Goal: Find specific page/section: Find specific page/section

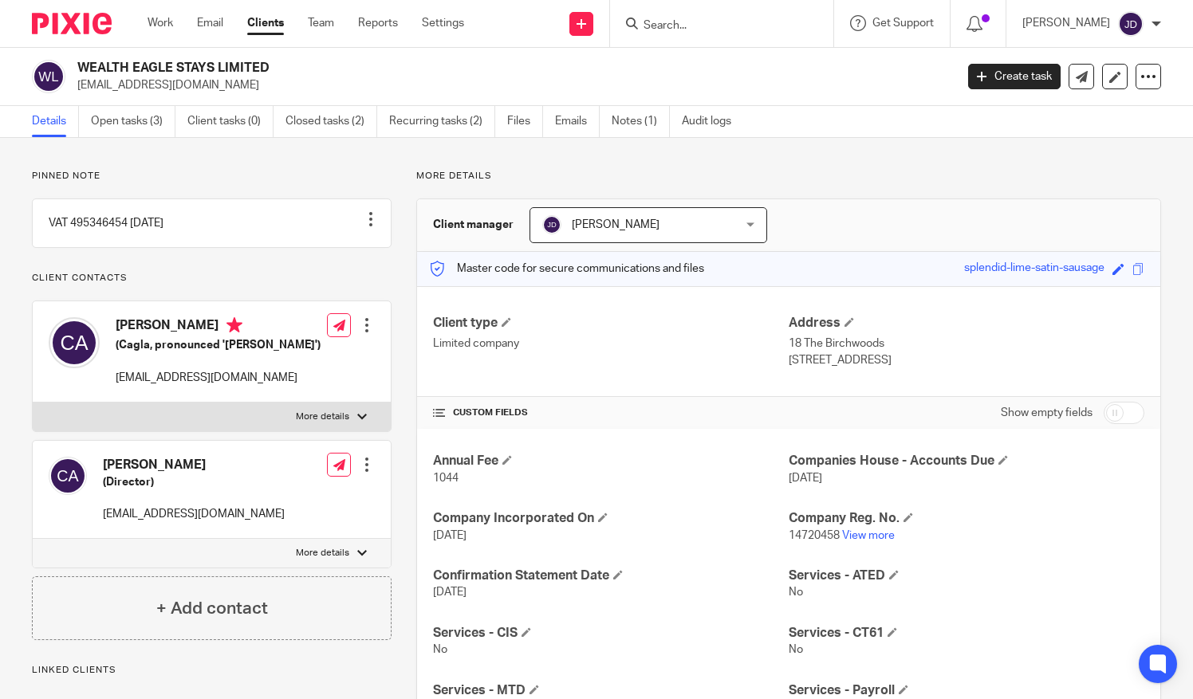
click at [658, 20] on input "Search" at bounding box center [714, 26] width 144 height 14
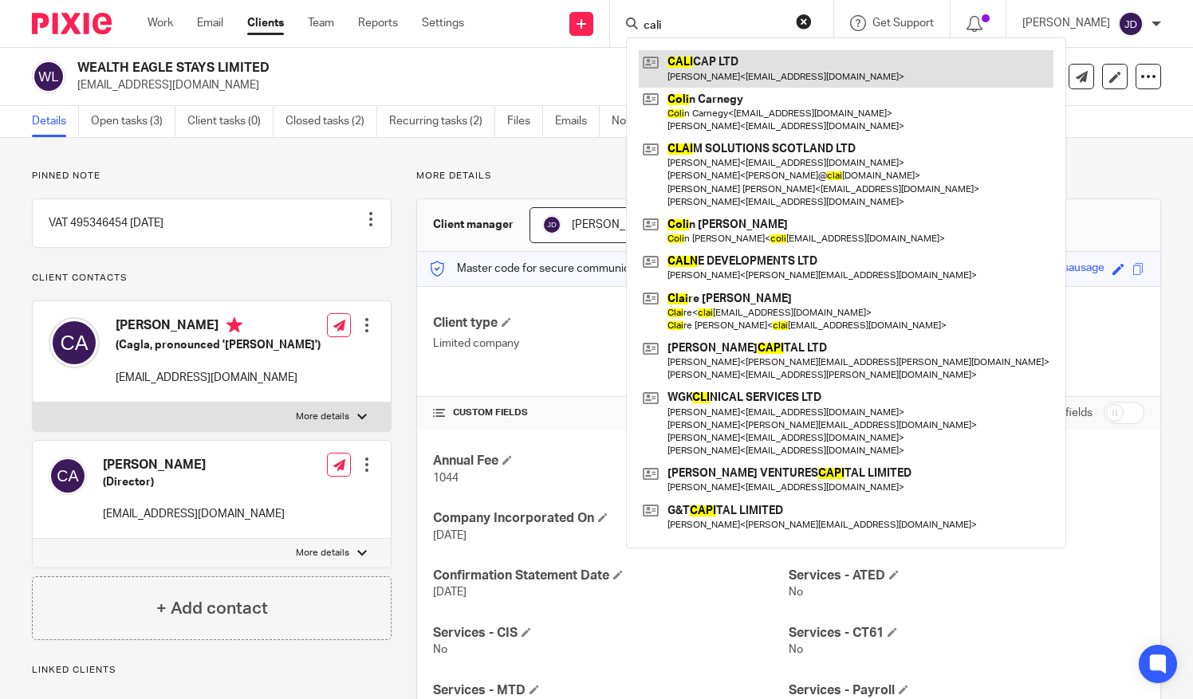
type input "cali"
click at [702, 59] on link at bounding box center [846, 68] width 415 height 37
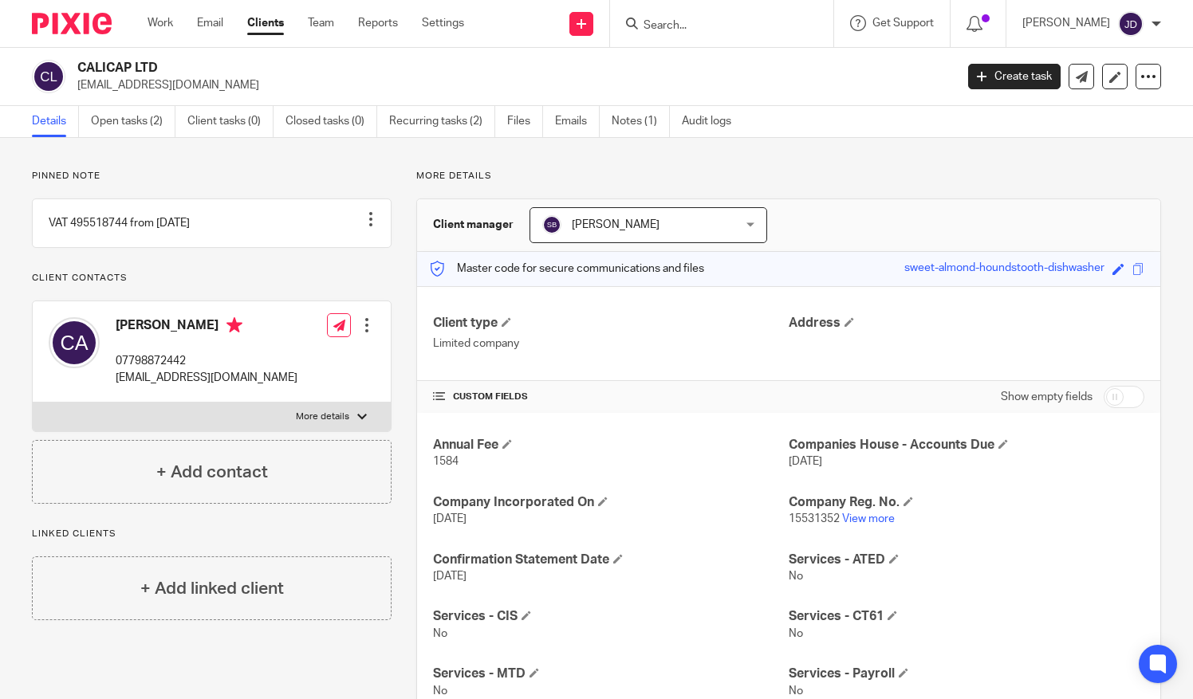
click at [1124, 395] on input "checkbox" at bounding box center [1124, 397] width 41 height 22
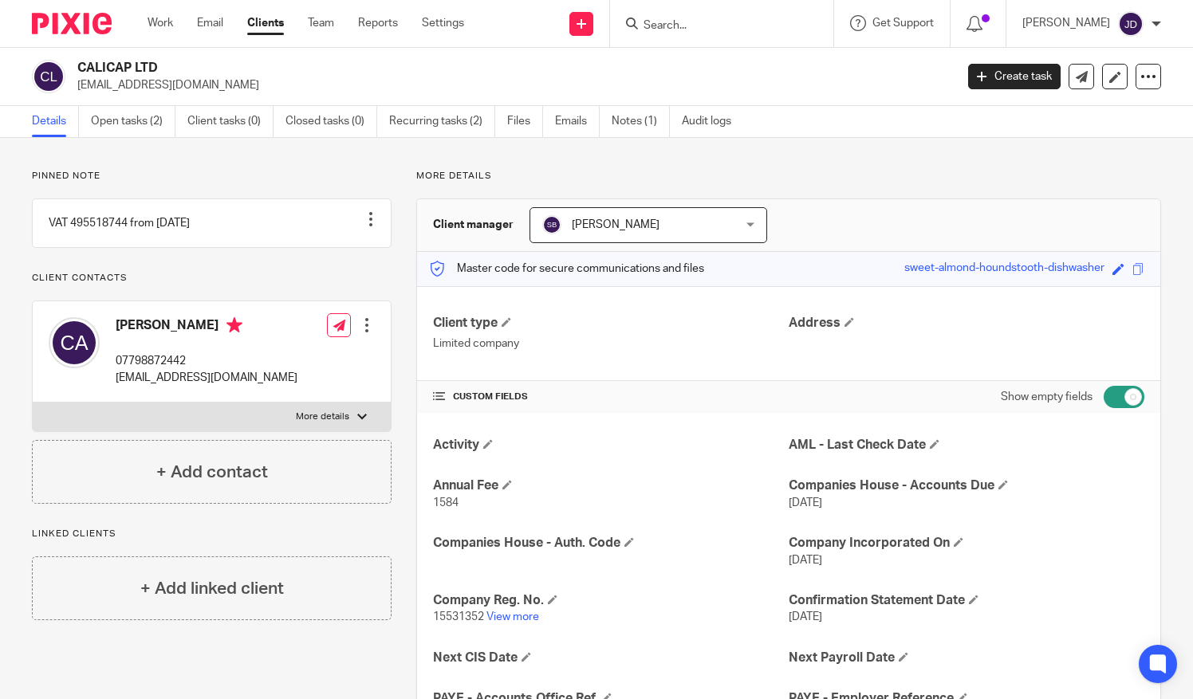
drag, startPoint x: 1097, startPoint y: 395, endPoint x: 1057, endPoint y: 393, distance: 39.9
click at [1104, 393] on input "checkbox" at bounding box center [1124, 397] width 41 height 22
checkbox input "false"
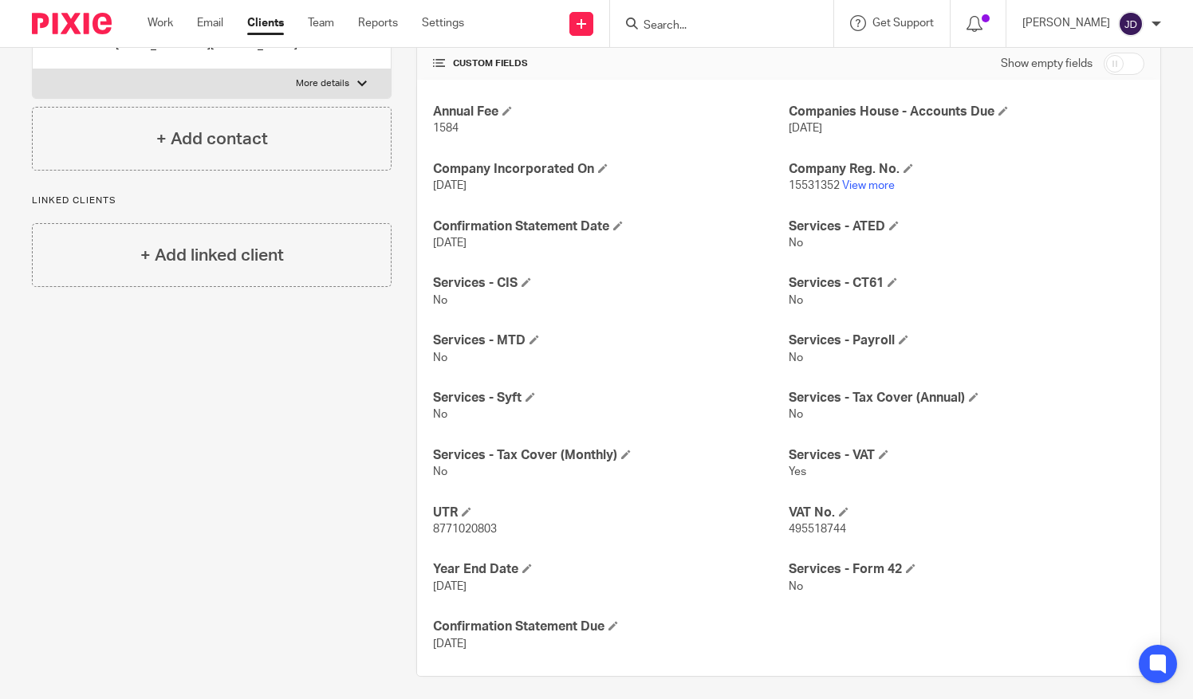
scroll to position [341, 0]
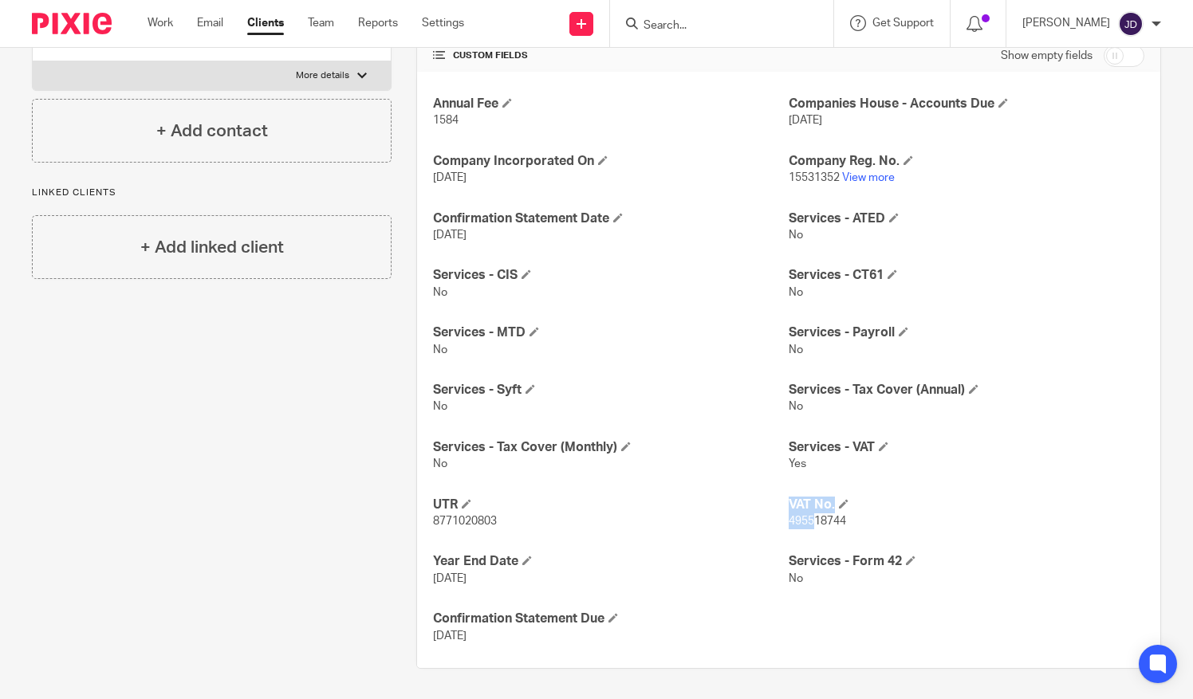
drag, startPoint x: 779, startPoint y: 527, endPoint x: 809, endPoint y: 531, distance: 29.8
click at [809, 531] on div "Annual Fee 1584 Companies House - Accounts Due [DATE] Company Incorporated On […" at bounding box center [788, 370] width 743 height 596
drag, startPoint x: 809, startPoint y: 531, endPoint x: 873, endPoint y: 530, distance: 64.6
click at [873, 531] on div "Annual Fee 1584 Companies House - Accounts Due [DATE] Company Incorporated On […" at bounding box center [788, 370] width 743 height 596
drag, startPoint x: 864, startPoint y: 525, endPoint x: 782, endPoint y: 535, distance: 82.7
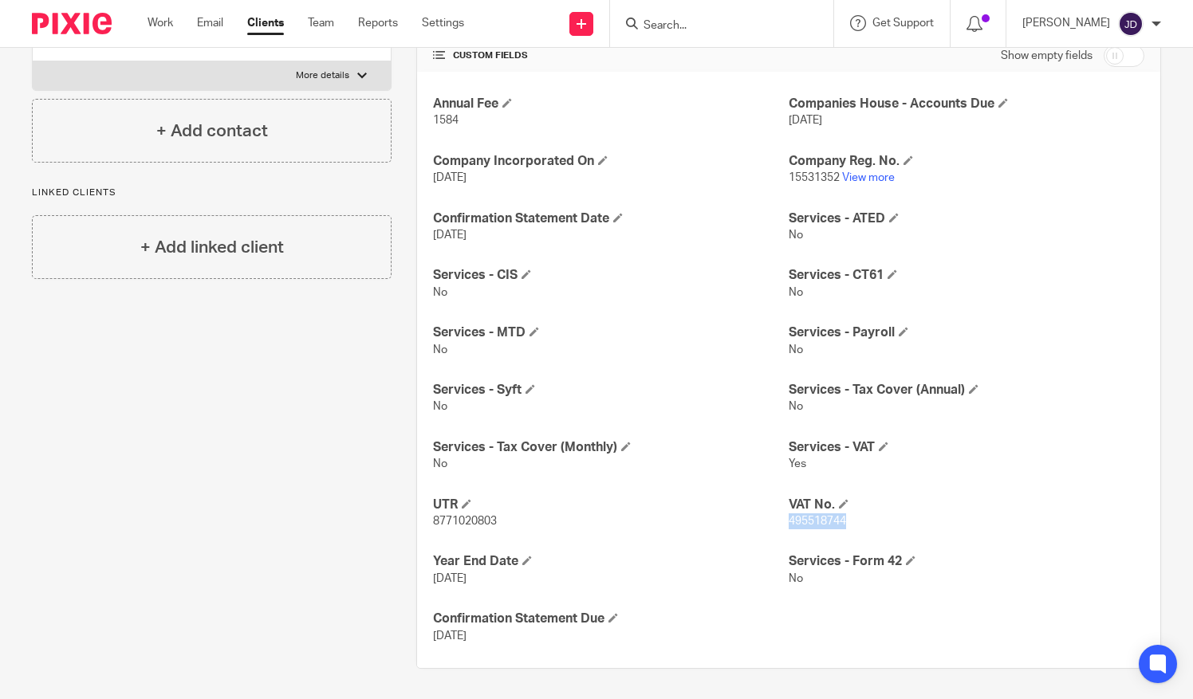
click at [782, 535] on div "Annual Fee 1584 Companies House - Accounts Due [DATE] Company Incorporated On […" at bounding box center [788, 370] width 743 height 596
copy span "495518744"
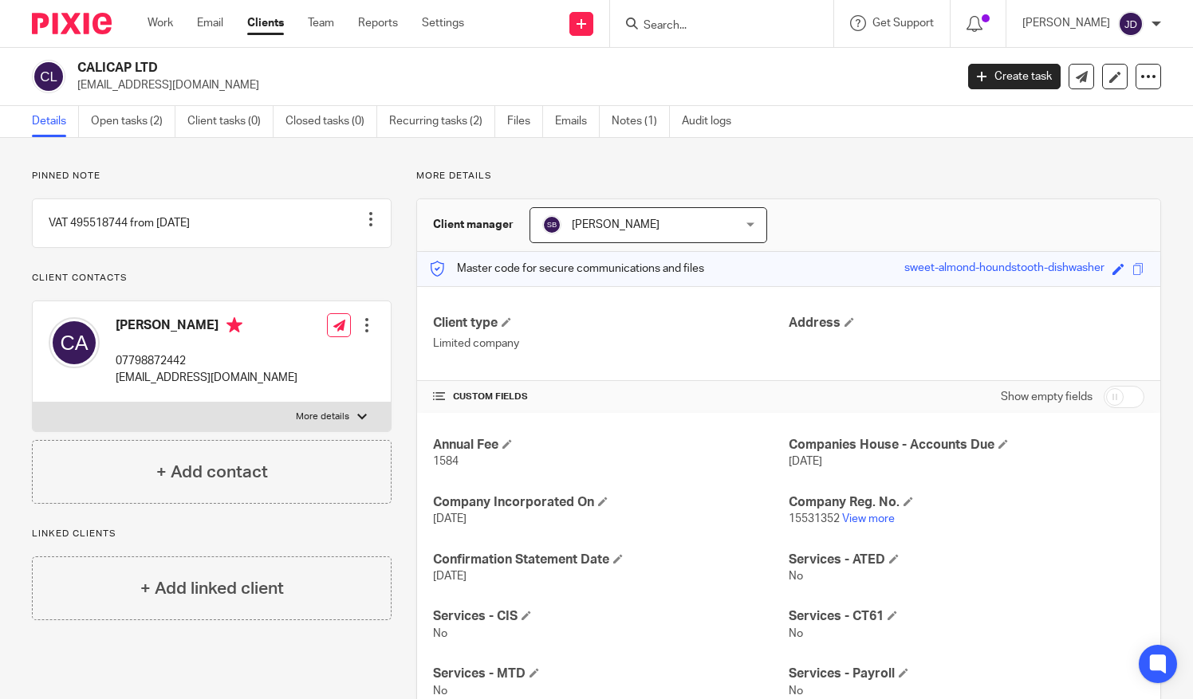
drag, startPoint x: 670, startPoint y: 18, endPoint x: 674, endPoint y: 25, distance: 8.2
click at [670, 20] on input "Search" at bounding box center [714, 26] width 144 height 14
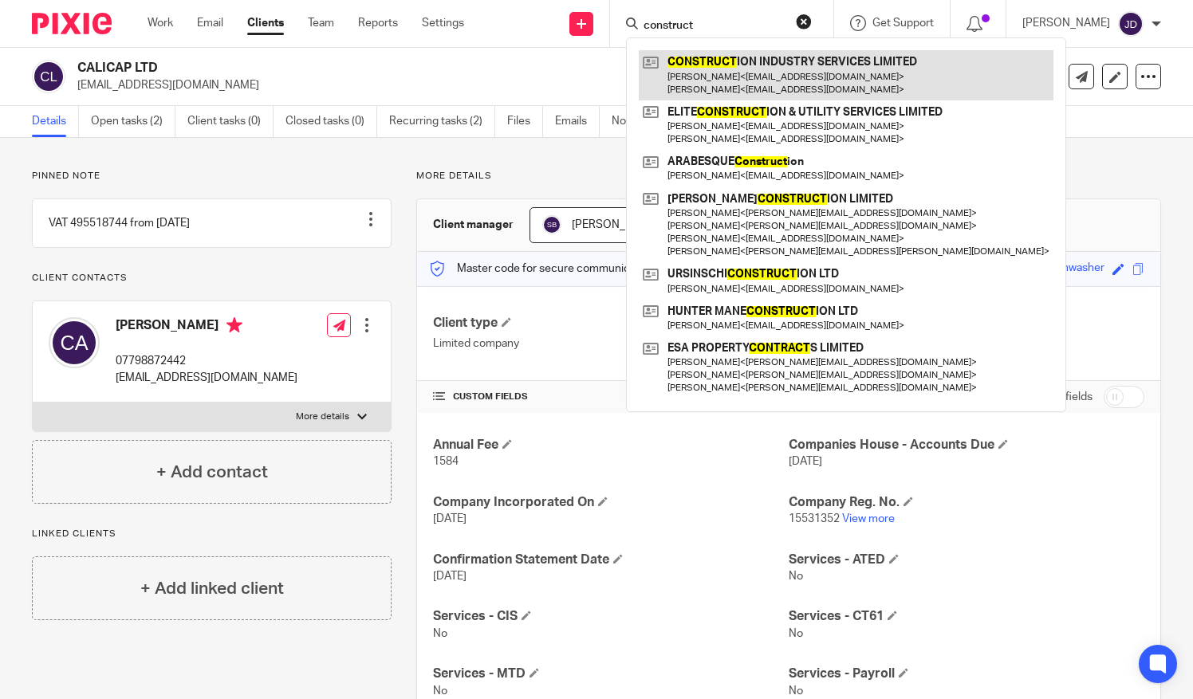
type input "construct"
click at [743, 69] on link at bounding box center [846, 74] width 415 height 49
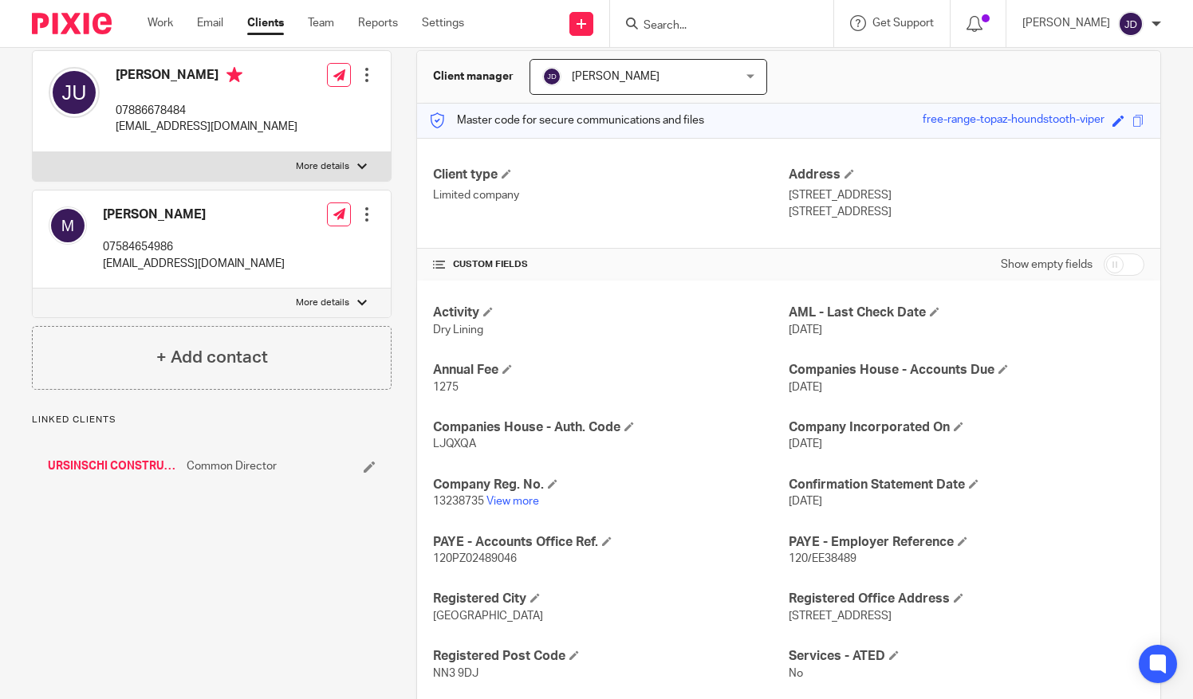
scroll to position [159, 0]
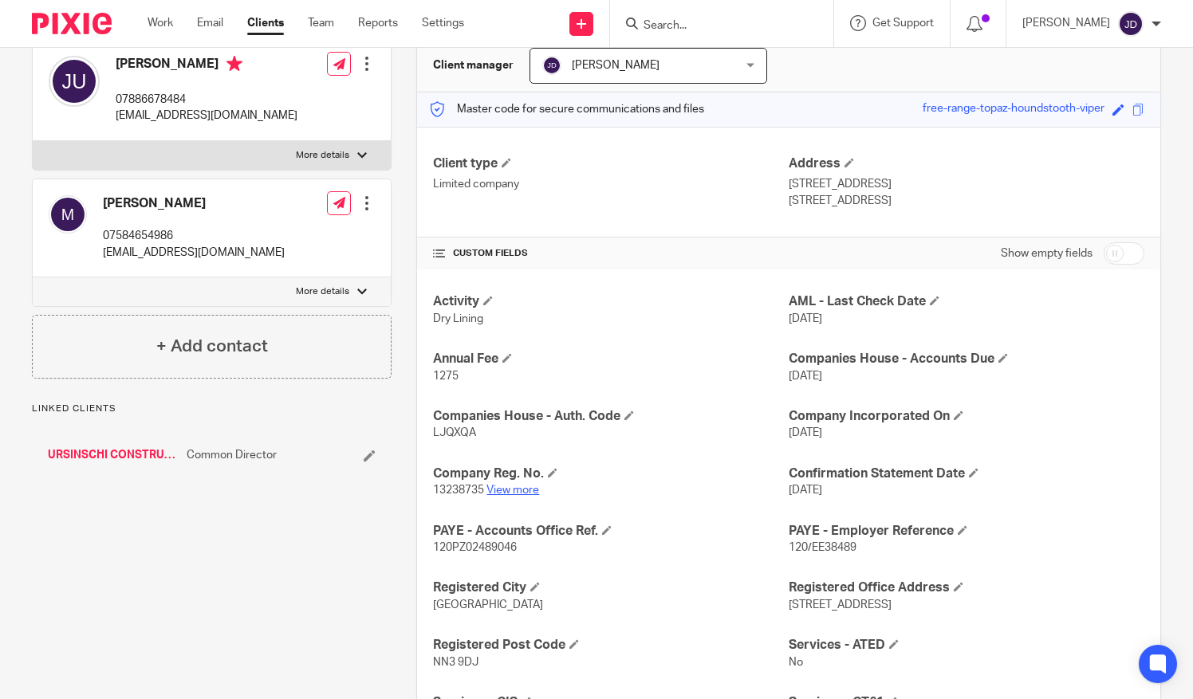
click at [506, 488] on link "View more" at bounding box center [512, 490] width 53 height 11
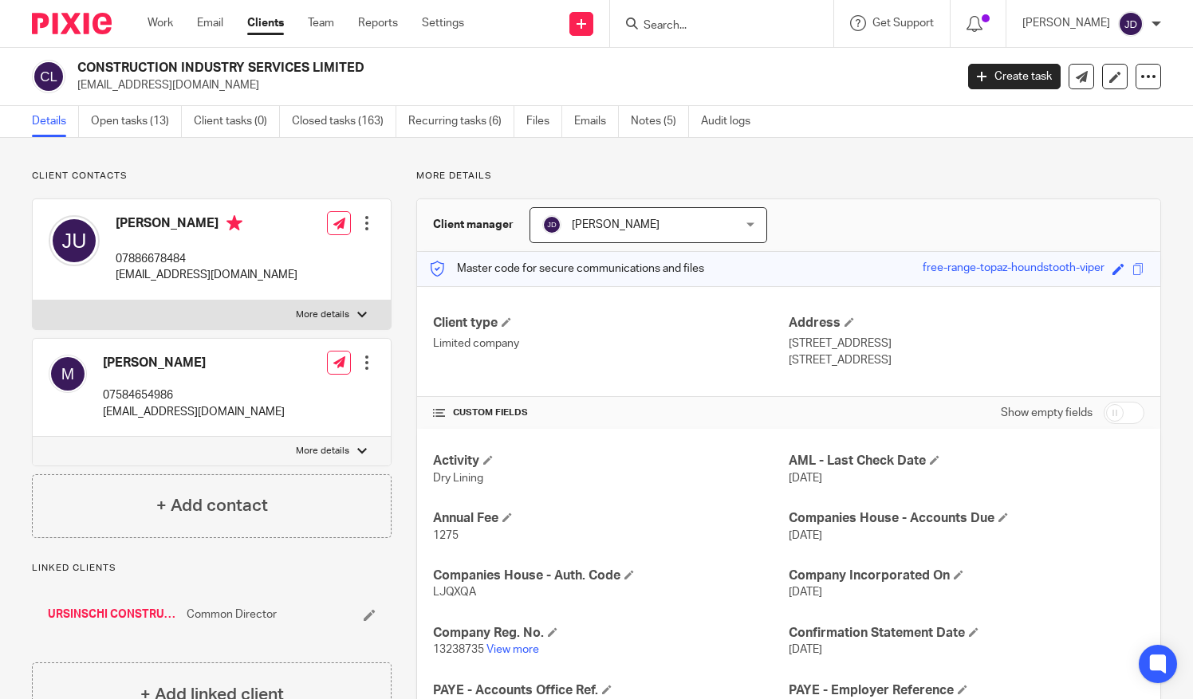
click at [1155, 22] on div at bounding box center [1156, 24] width 10 height 10
click at [1088, 113] on span "Logout" at bounding box center [1087, 110] width 36 height 11
